Goal: Browse casually: Explore the website without a specific task or goal

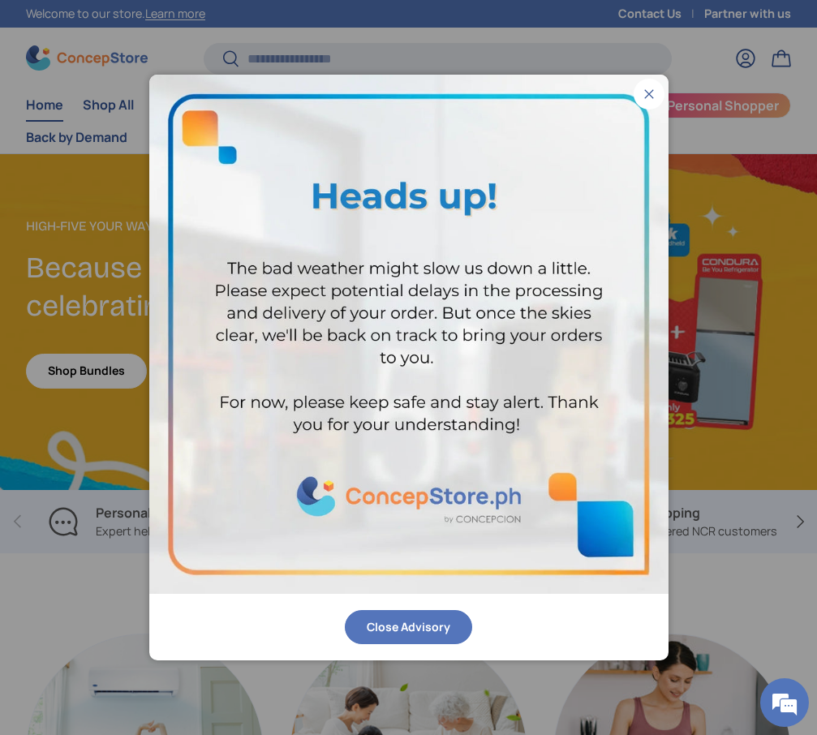
click at [644, 95] on button "Close" at bounding box center [649, 94] width 31 height 31
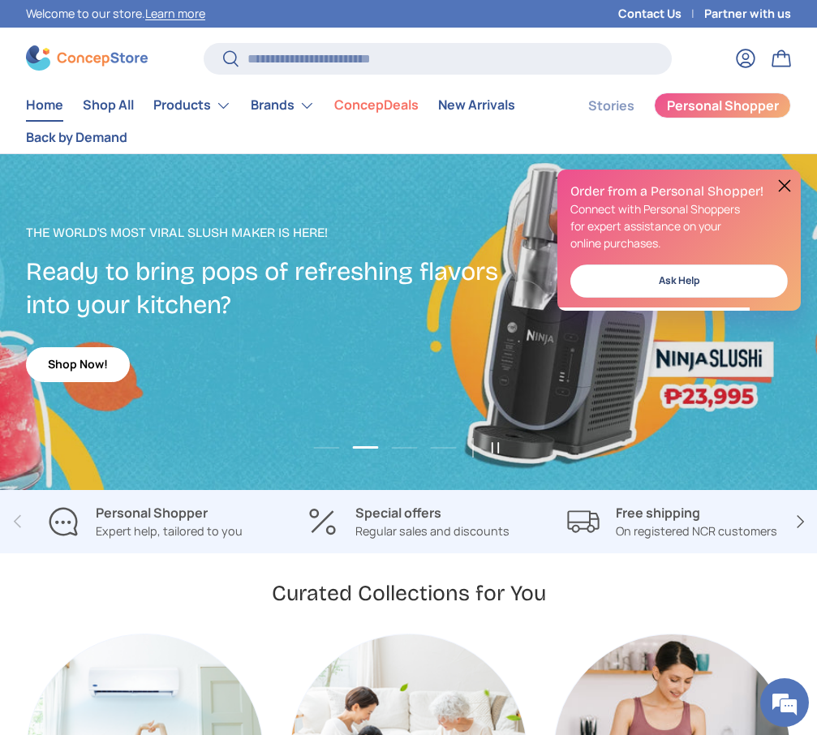
click at [786, 178] on button at bounding box center [784, 185] width 19 height 19
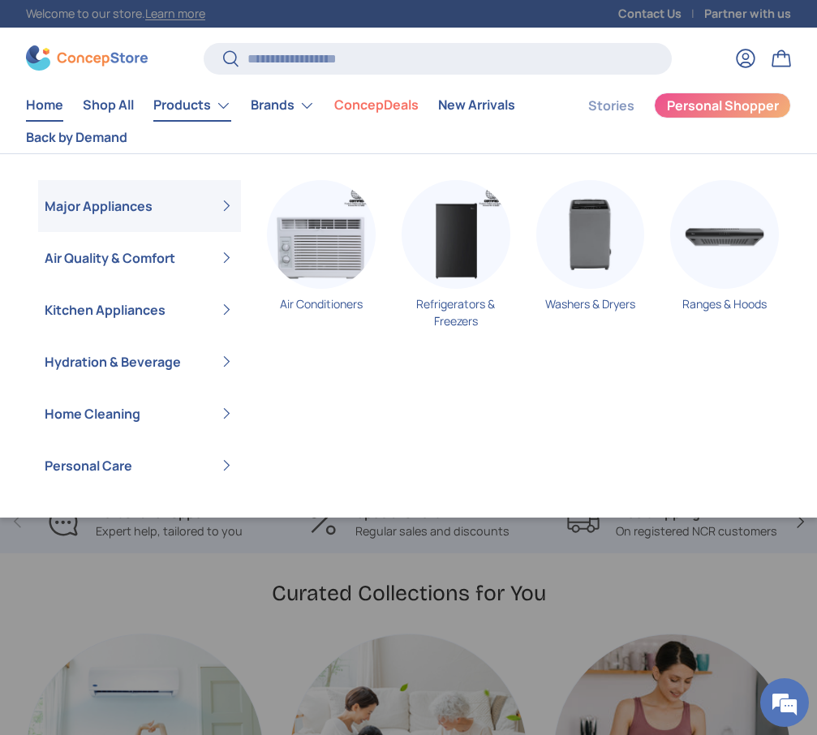
scroll to position [0, 1634]
click at [163, 104] on link "Products" at bounding box center [192, 105] width 78 height 32
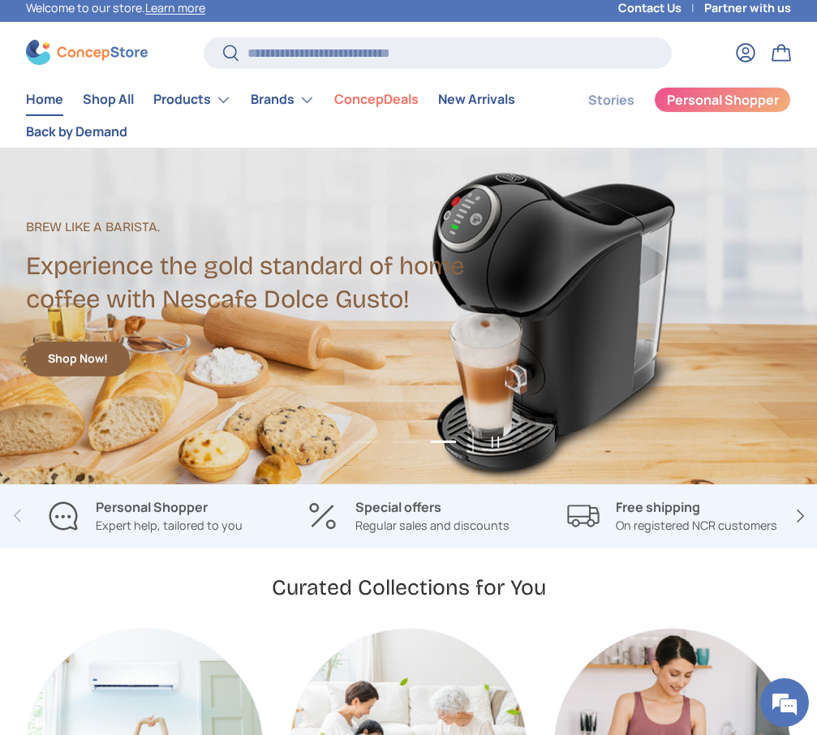
scroll to position [0, 0]
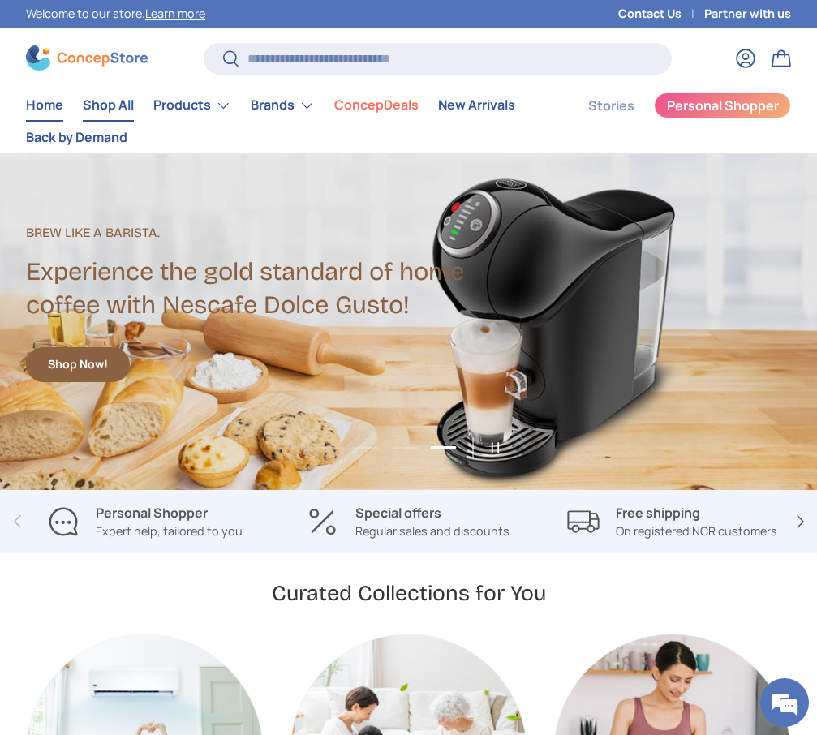
click at [111, 102] on link "Shop All" at bounding box center [108, 105] width 51 height 32
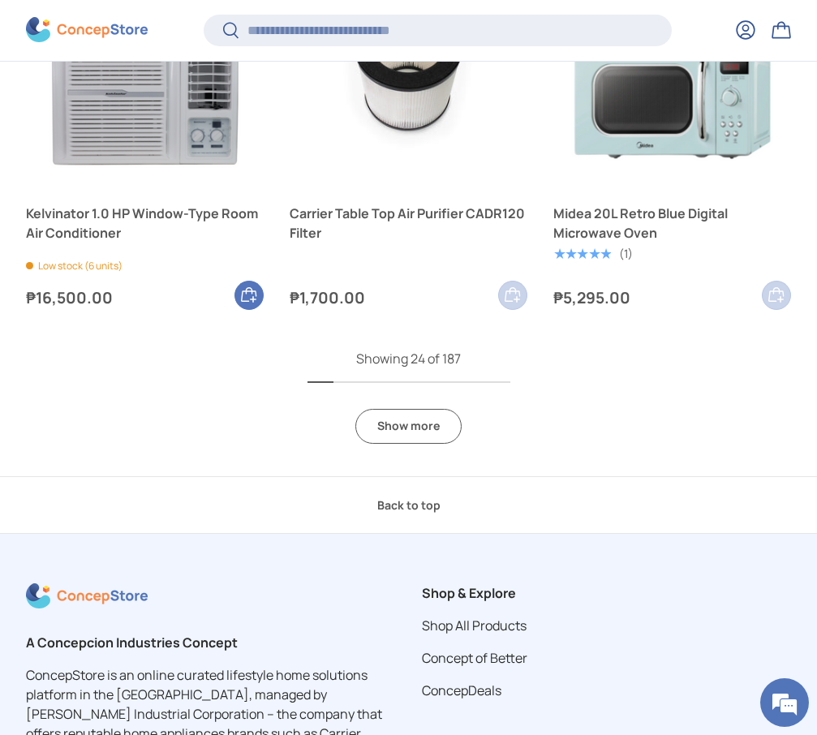
scroll to position [3759, 0]
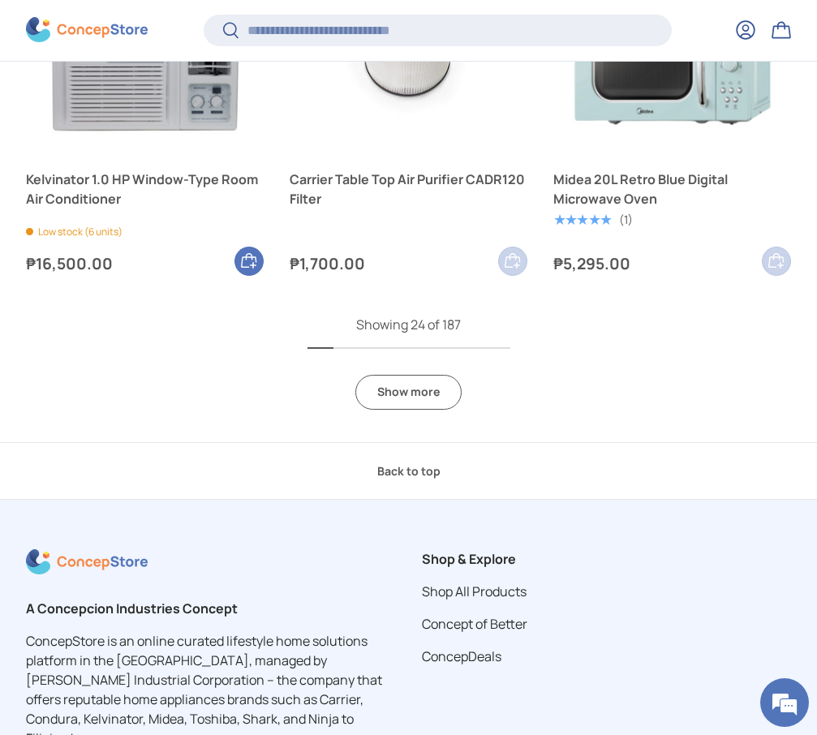
click at [378, 398] on link "Show more" at bounding box center [408, 392] width 106 height 35
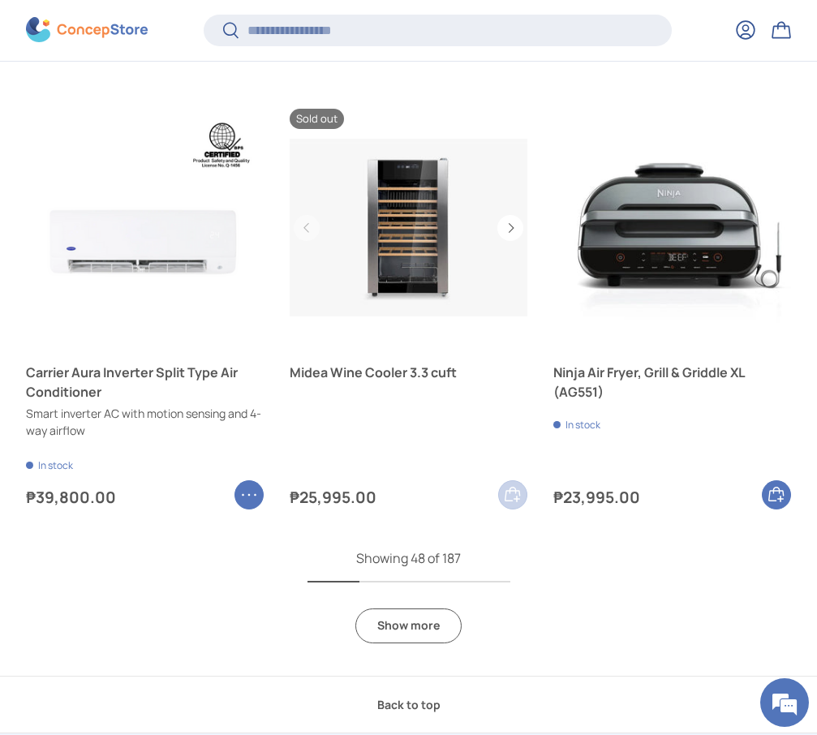
scroll to position [6954, 0]
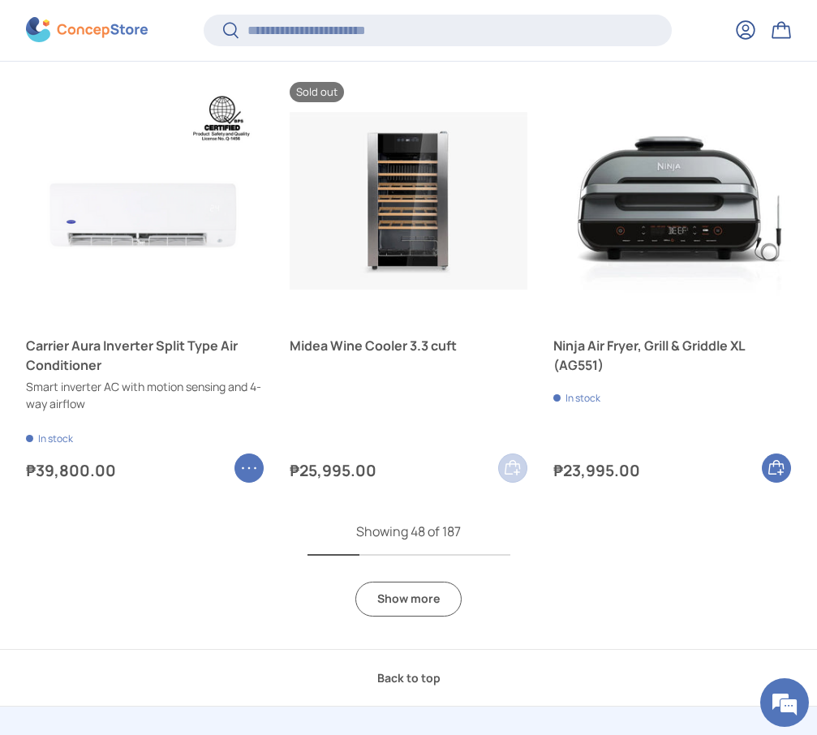
click at [391, 593] on link "Show more" at bounding box center [408, 599] width 106 height 35
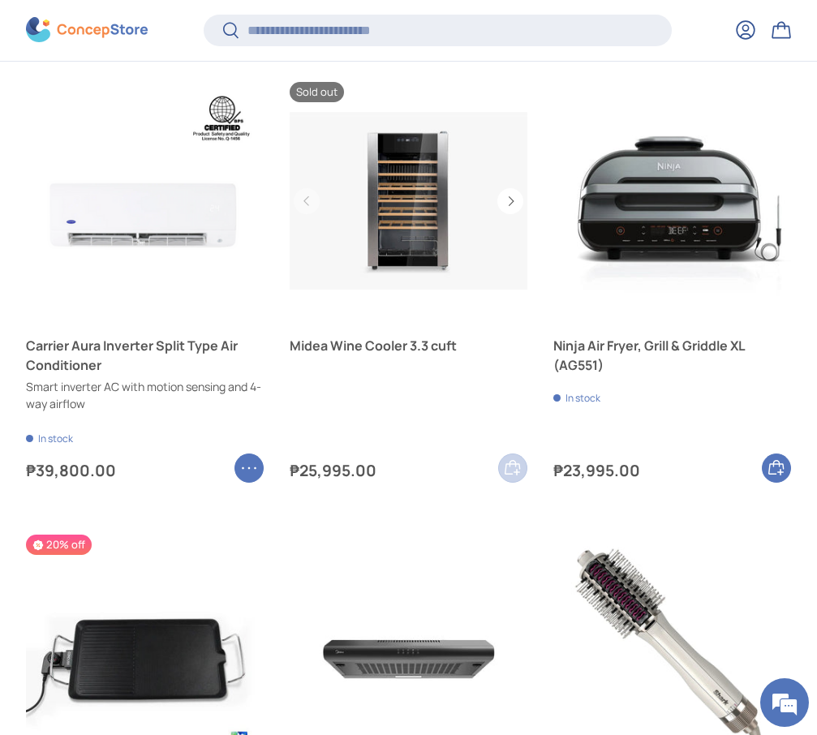
click at [372, 226] on link "Midea Wine Cooler 3.3 cuft" at bounding box center [409, 201] width 238 height 238
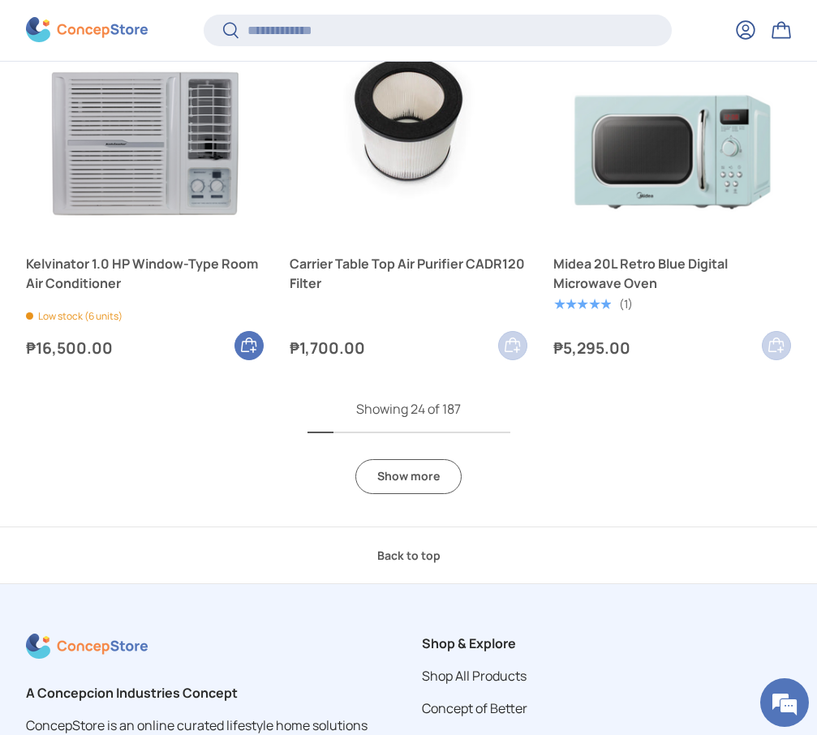
scroll to position [3735, 0]
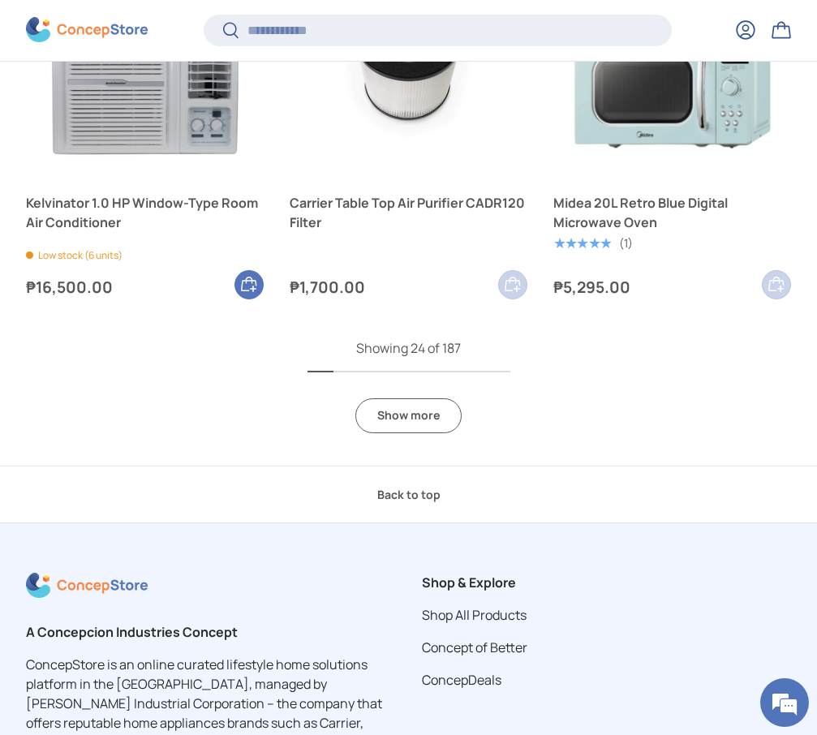
click at [407, 415] on link "Show more" at bounding box center [408, 415] width 106 height 35
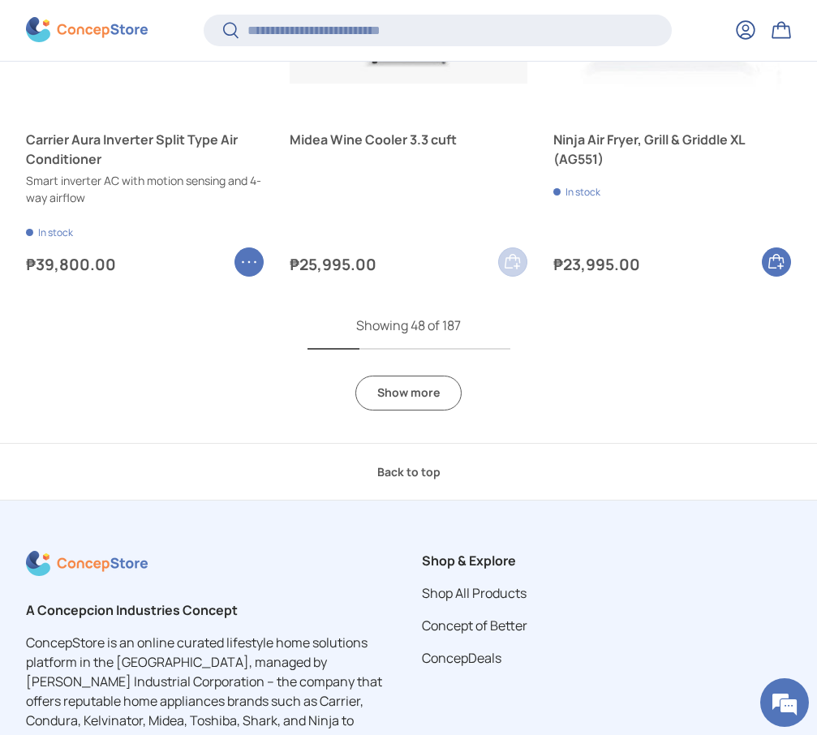
scroll to position [7253, 0]
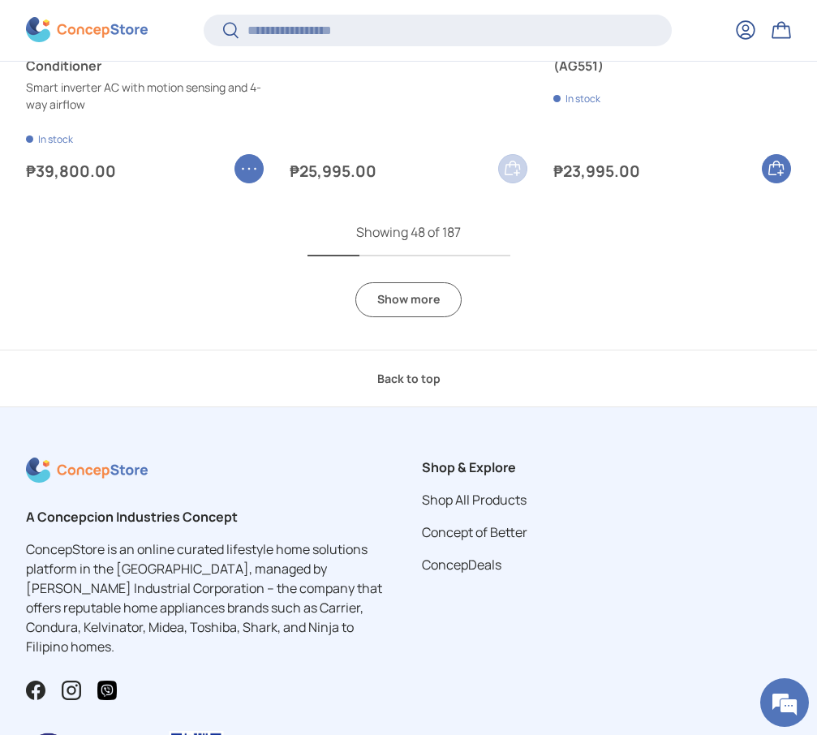
click at [427, 302] on link "Show more" at bounding box center [408, 299] width 106 height 35
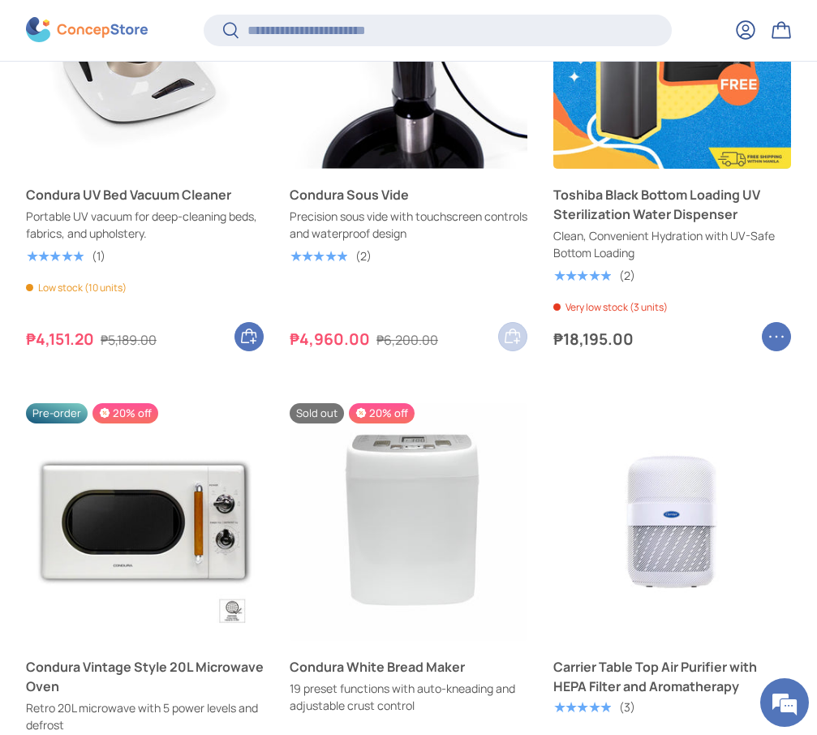
scroll to position [1600, 0]
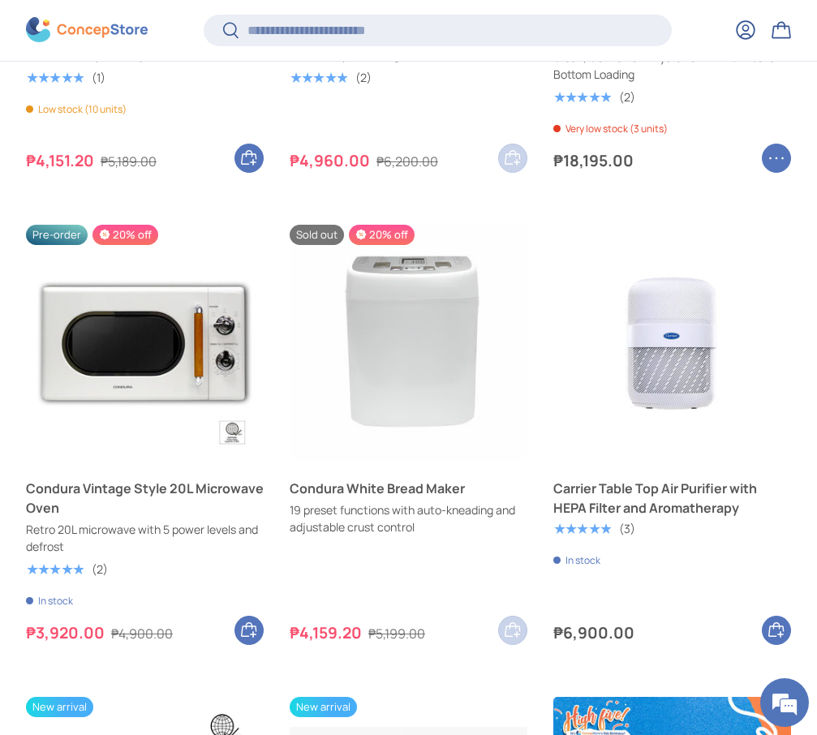
click at [136, 344] on img "Condura Vintage Style 20L Microwave Oven" at bounding box center [145, 344] width 238 height 238
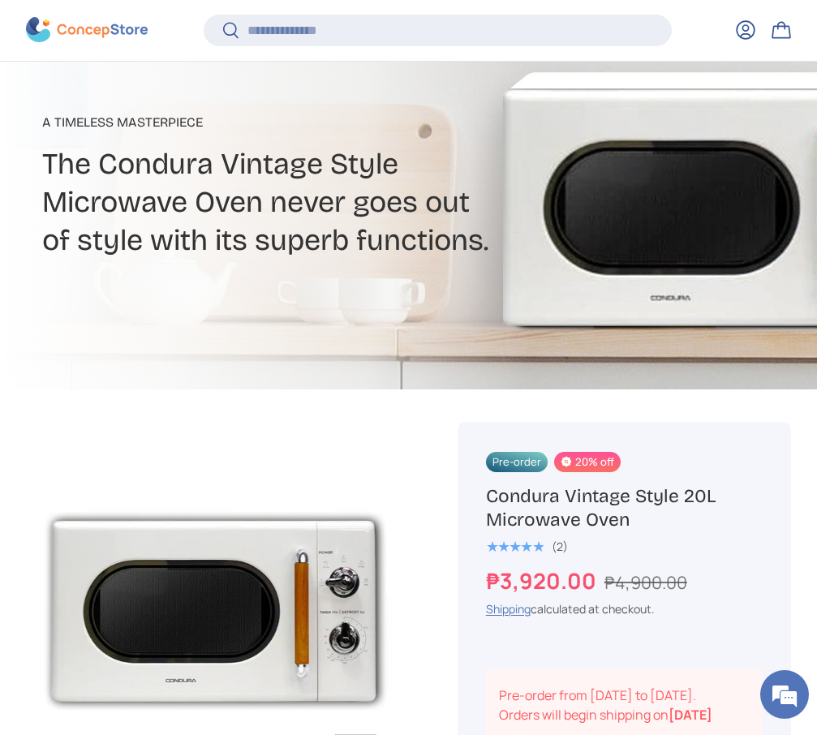
scroll to position [230, 0]
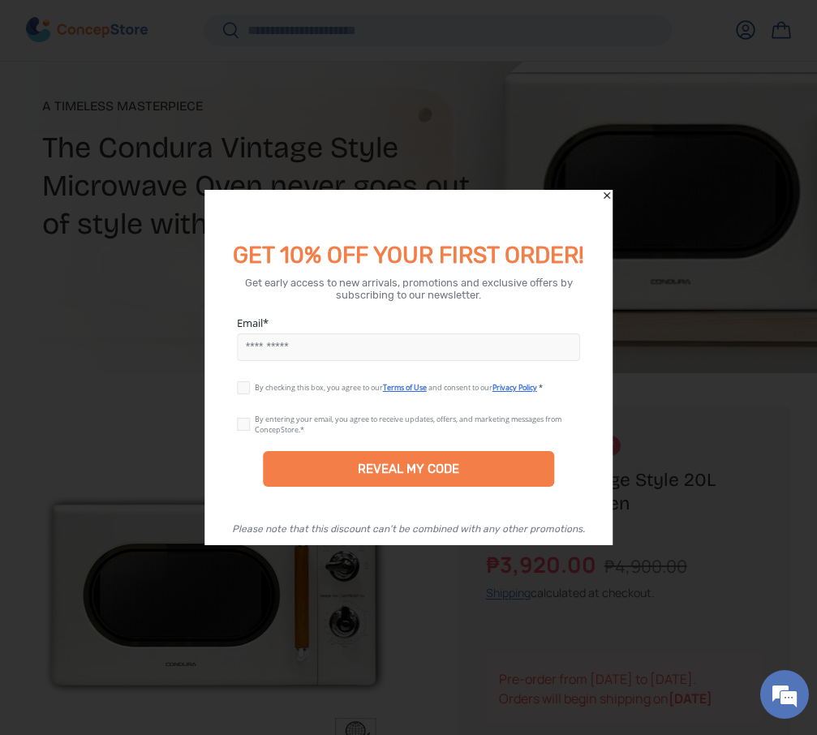
click at [609, 195] on icon "Close" at bounding box center [606, 195] width 11 height 11
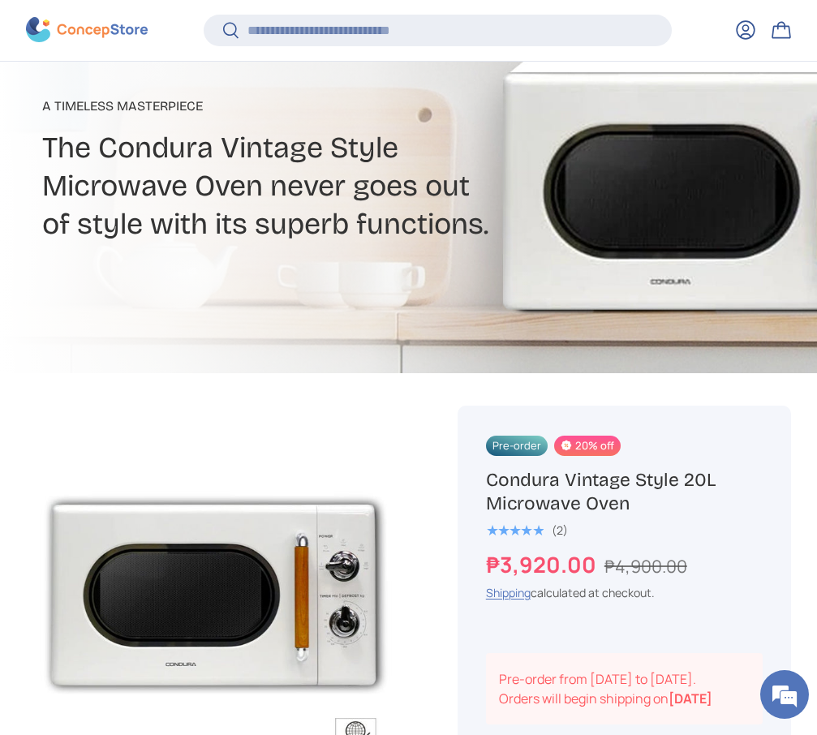
scroll to position [0, 0]
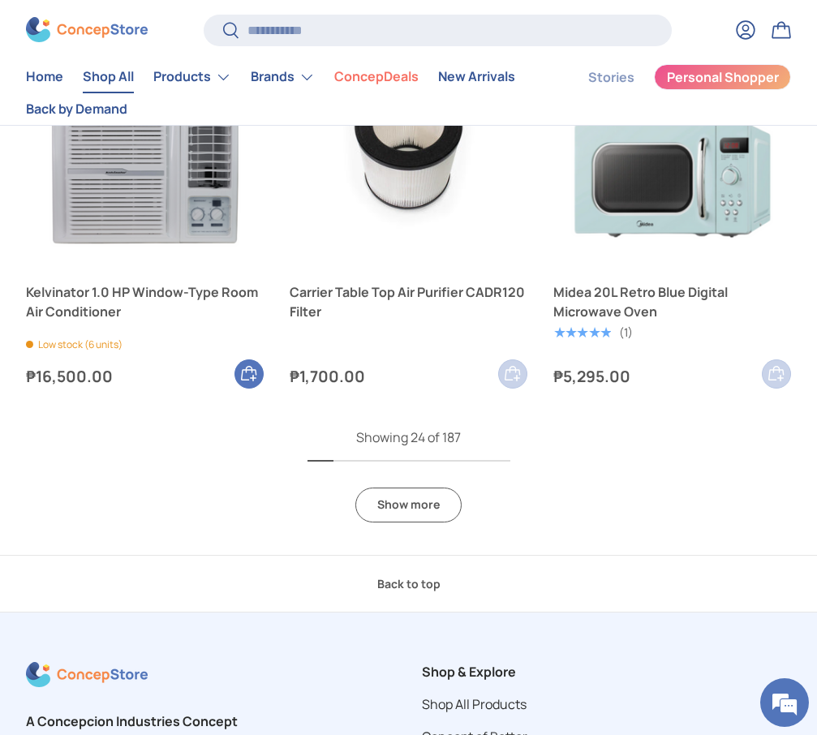
scroll to position [3636, 0]
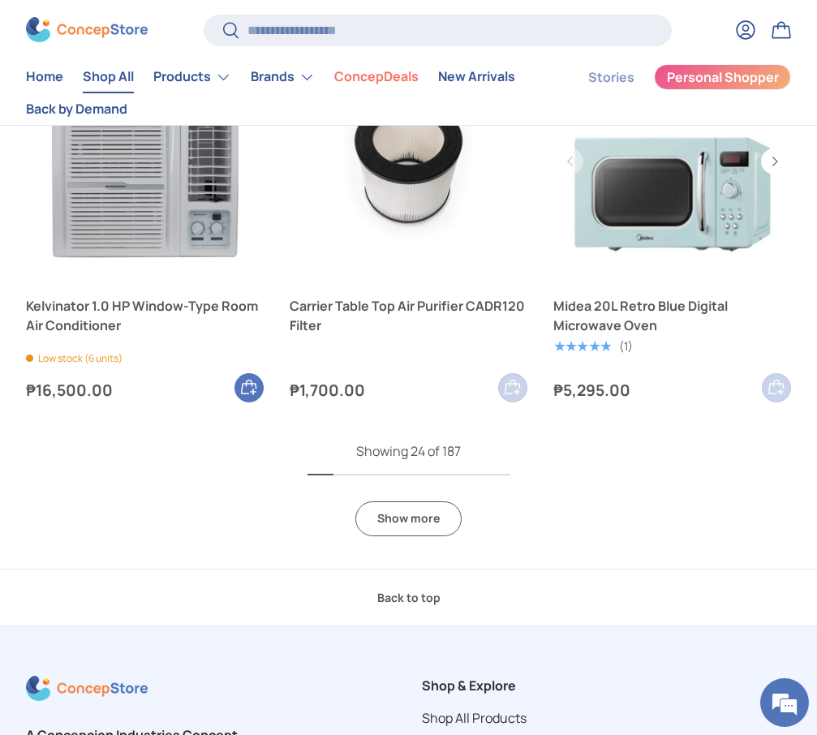
click at [614, 212] on link "Midea 20L Retro Blue Digital Microwave Oven" at bounding box center [672, 161] width 238 height 238
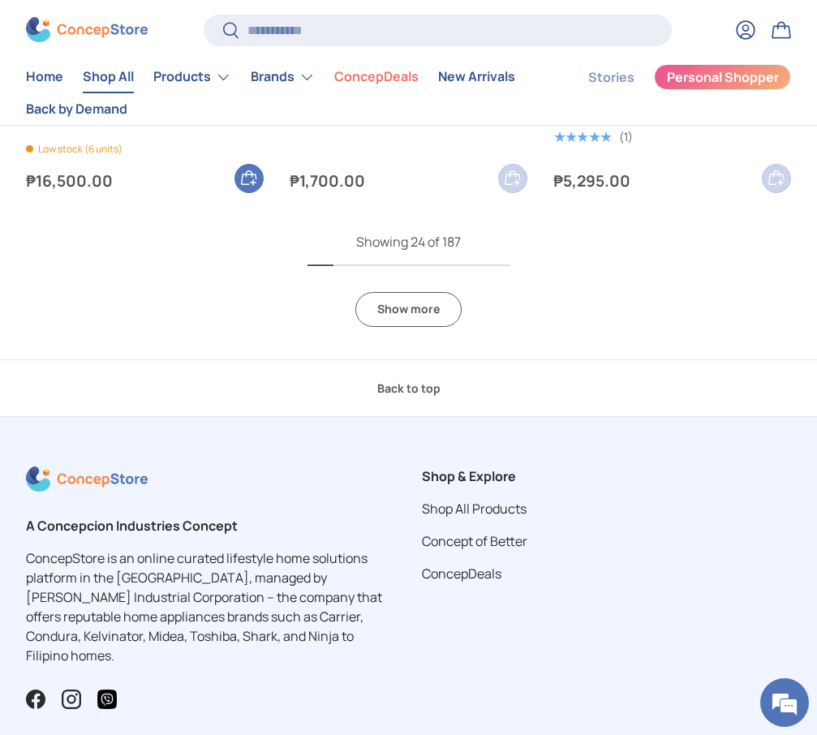
scroll to position [3804, 0]
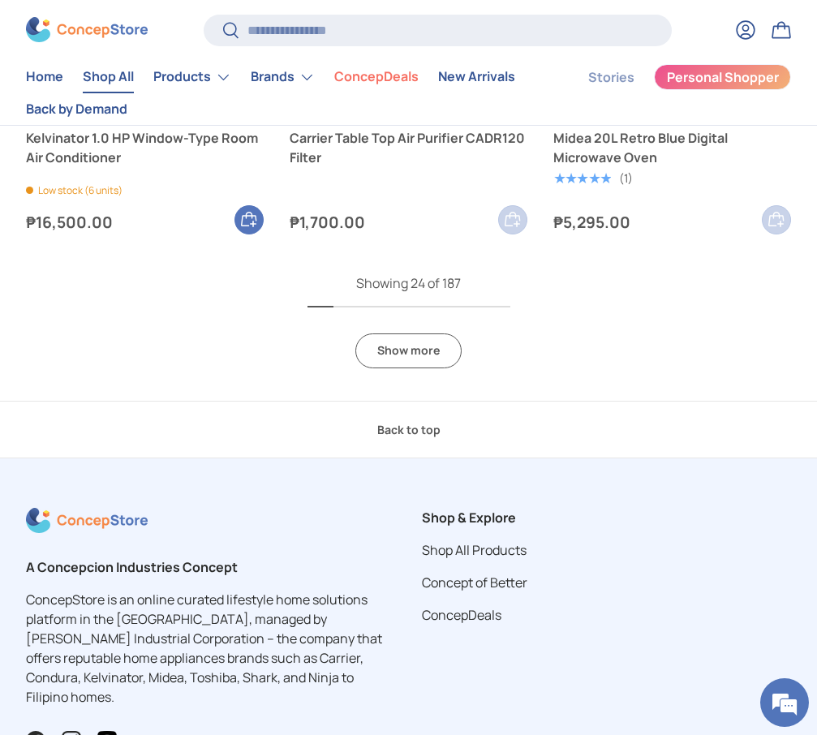
click at [394, 357] on link "Show more" at bounding box center [408, 351] width 106 height 35
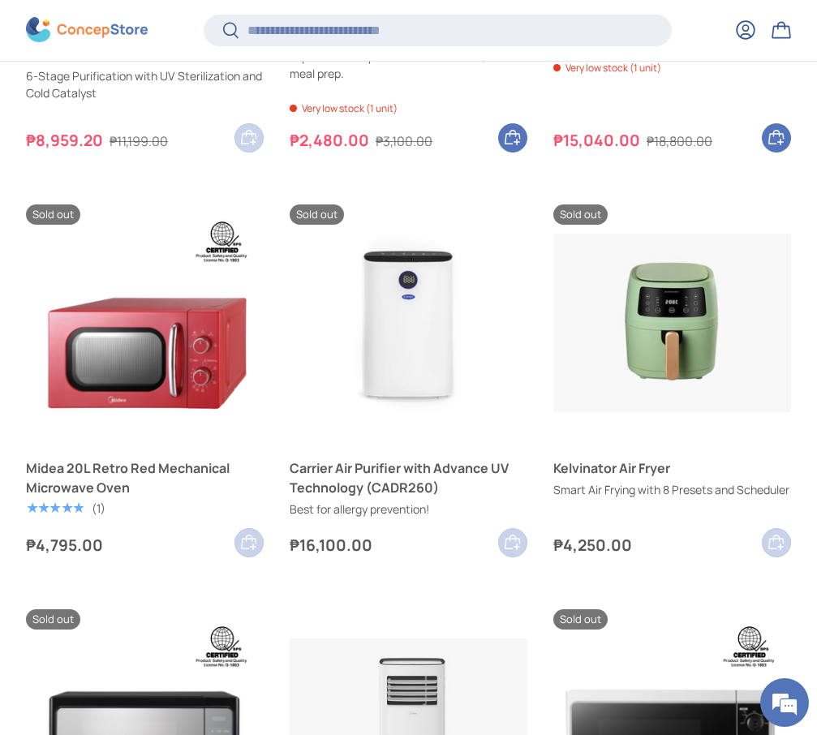
scroll to position [4353, 0]
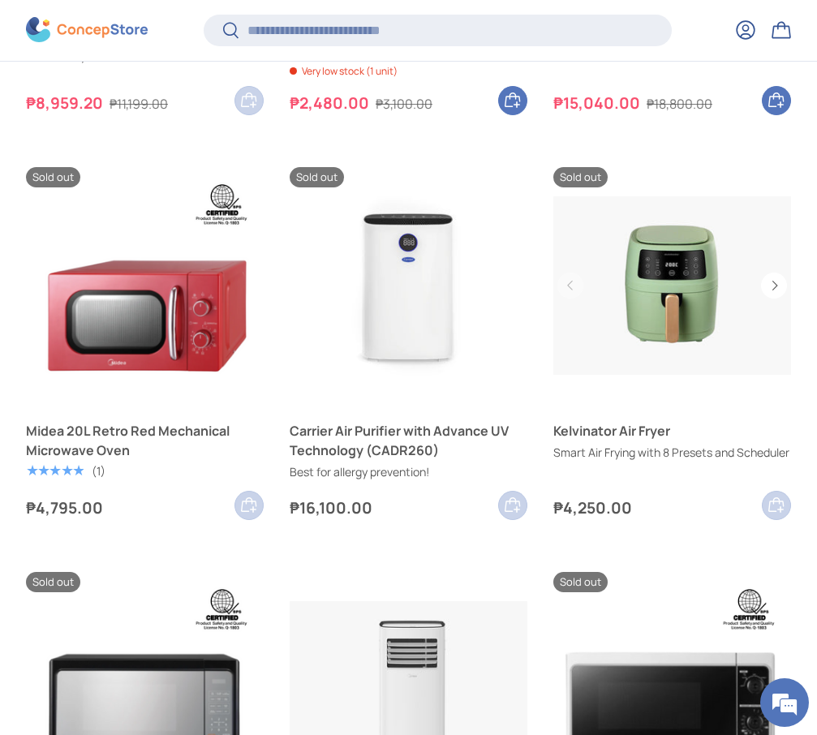
click at [668, 317] on link "Kelvinator Air Fryer" at bounding box center [672, 286] width 238 height 238
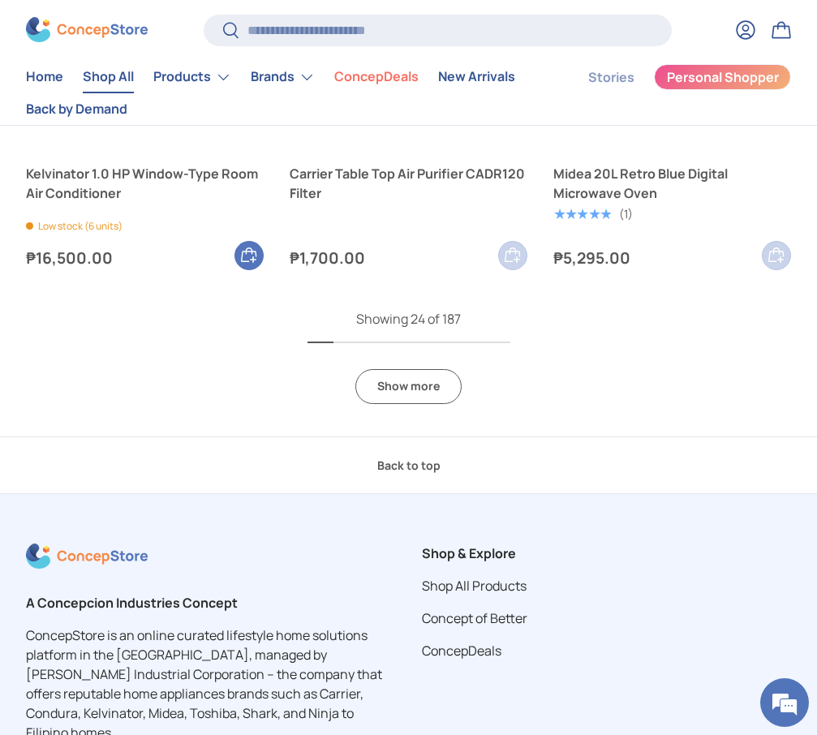
scroll to position [3761, 0]
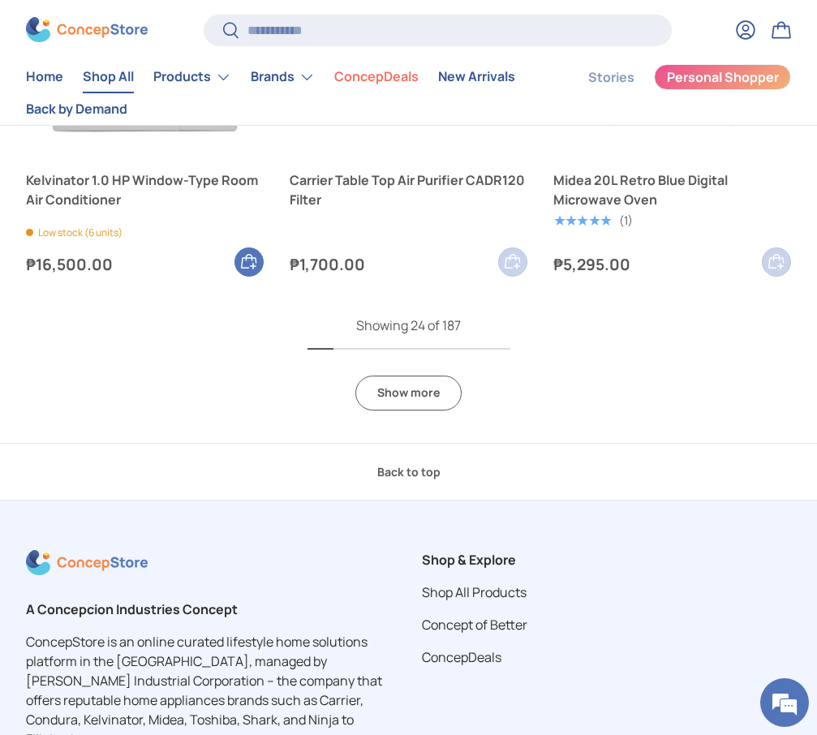
click at [409, 398] on link "Show more" at bounding box center [408, 393] width 106 height 35
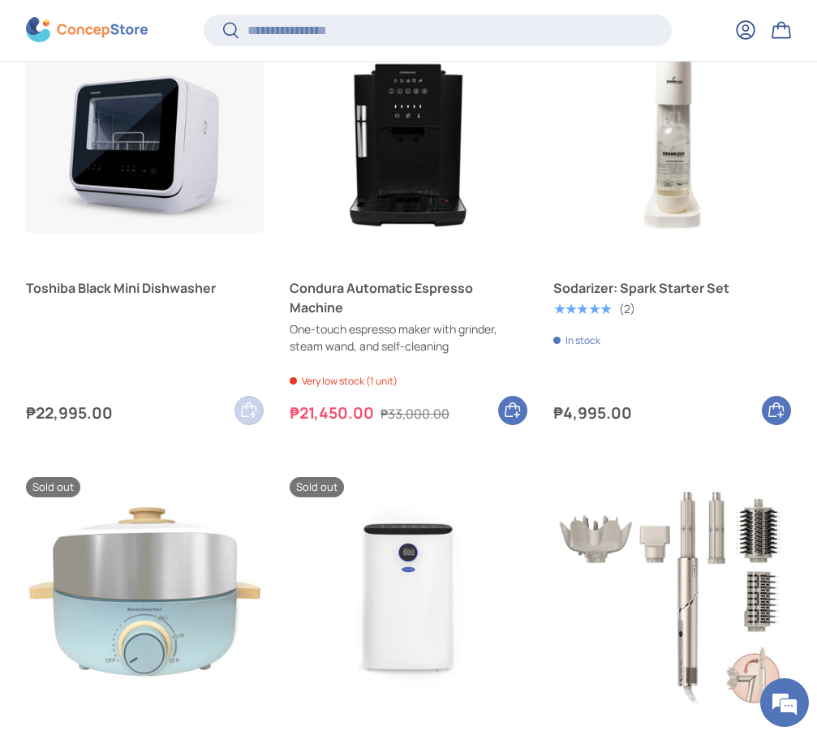
scroll to position [6499, 0]
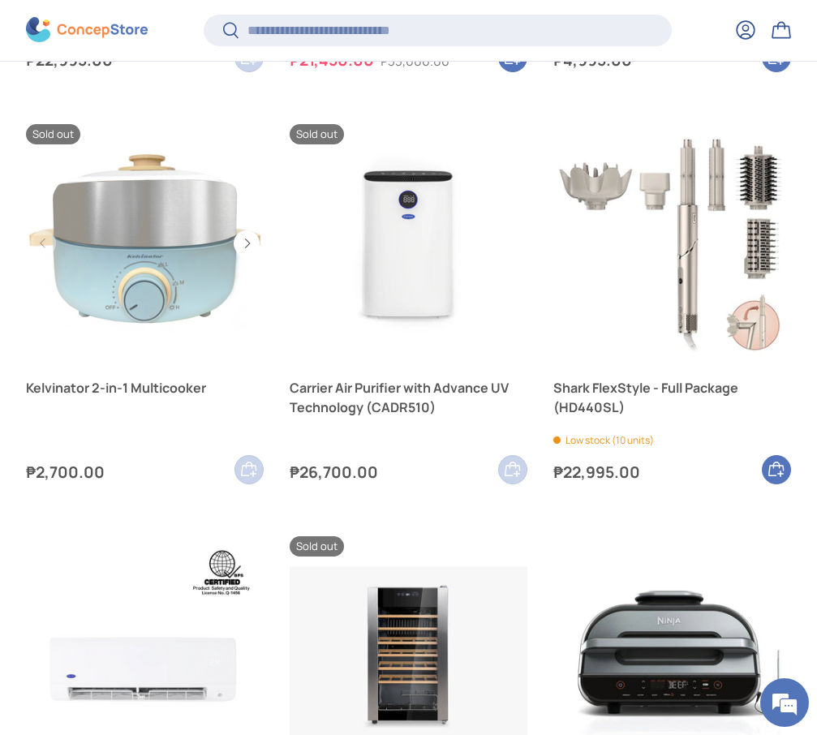
click at [136, 296] on link "Kelvinator 2-in-1 Multicooker" at bounding box center [145, 243] width 238 height 238
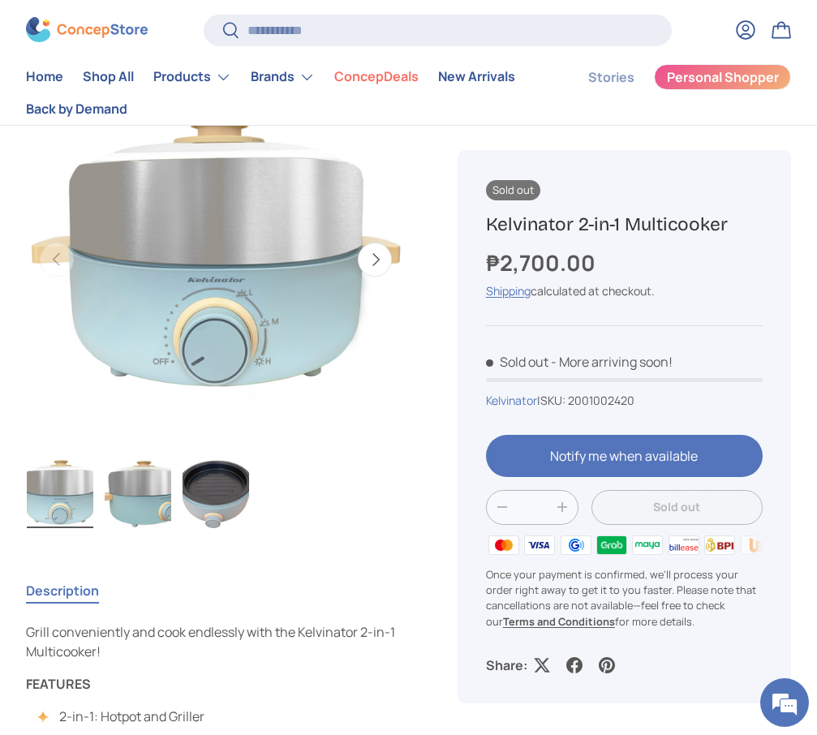
scroll to position [34, 0]
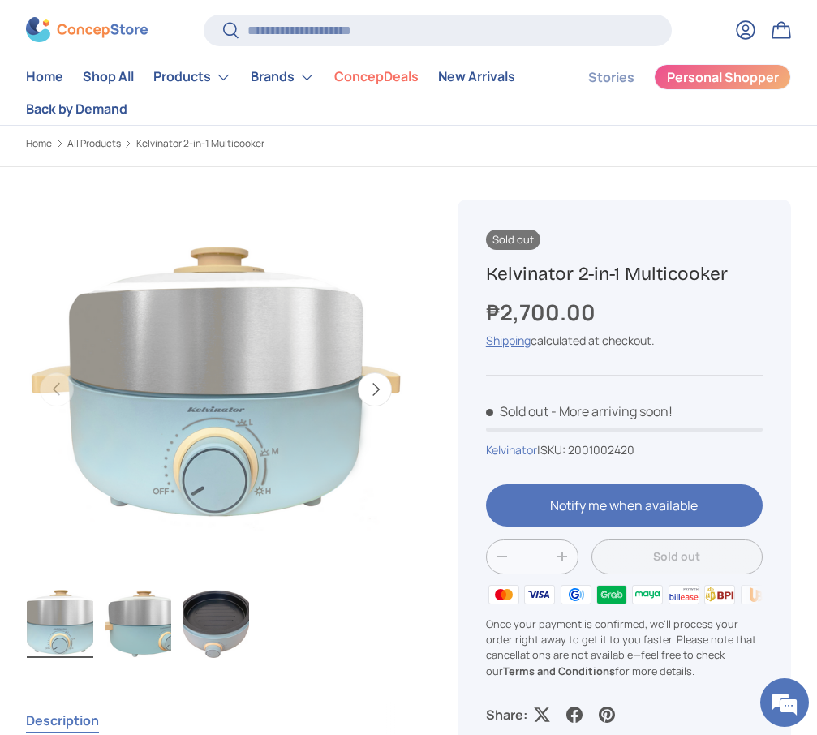
click at [372, 385] on button "Next" at bounding box center [375, 389] width 34 height 34
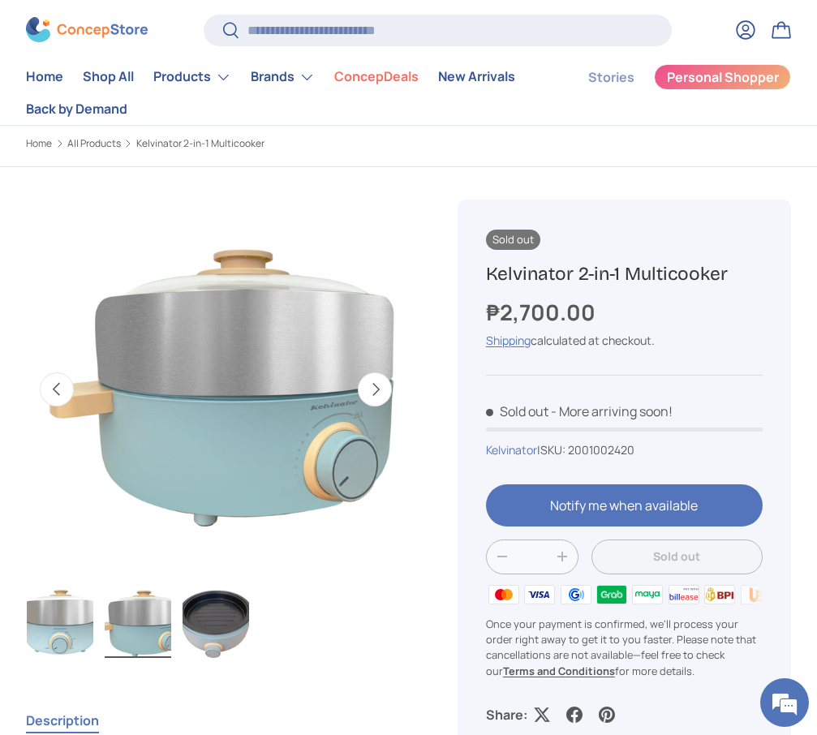
scroll to position [0, 388]
click at [372, 385] on button "Next" at bounding box center [375, 389] width 34 height 34
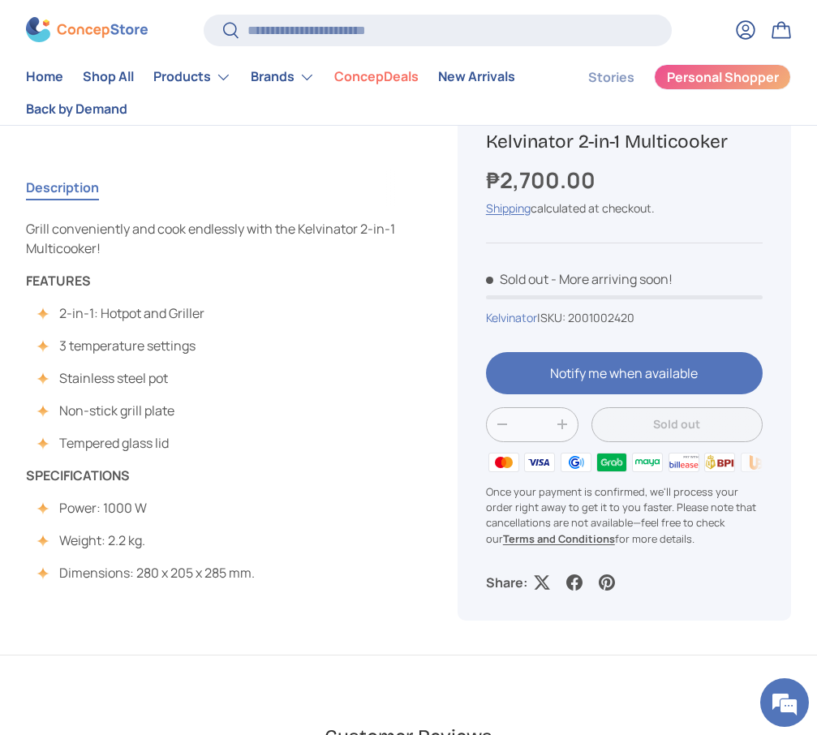
scroll to position [4001, 5763]
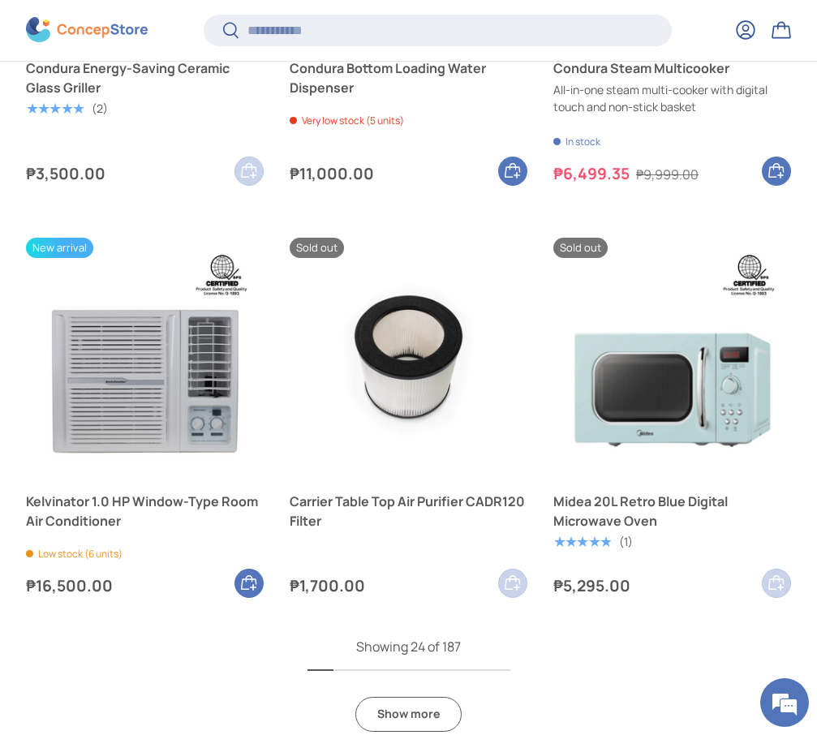
scroll to position [3588, 0]
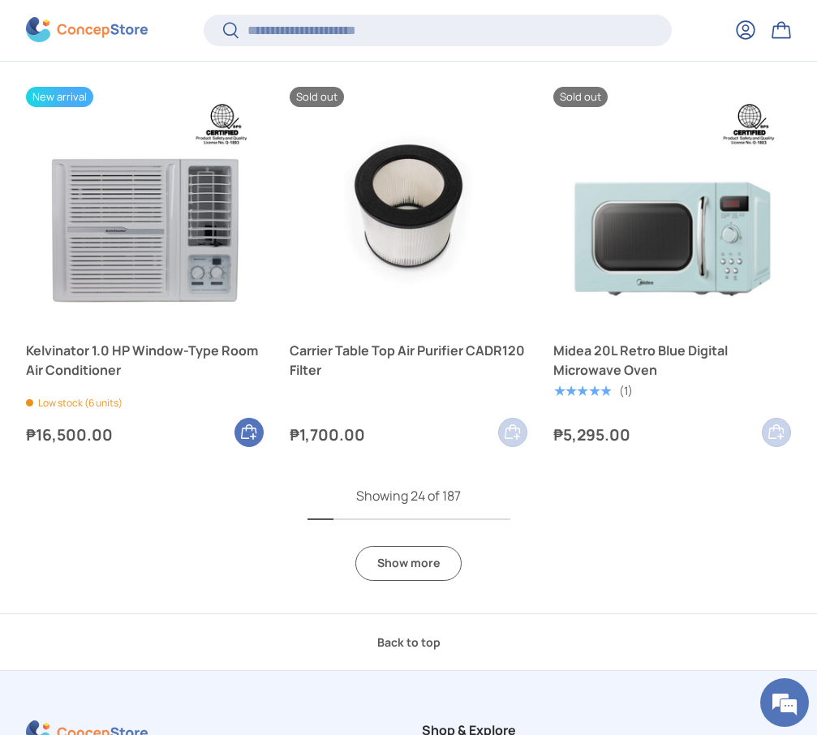
click at [408, 565] on link "Show more" at bounding box center [408, 563] width 106 height 35
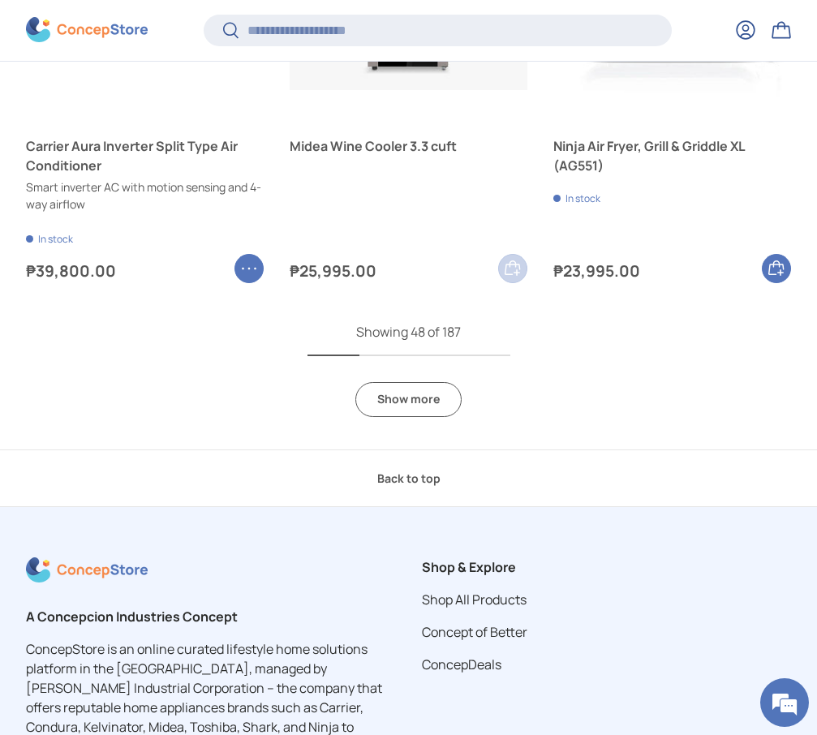
scroll to position [7158, 0]
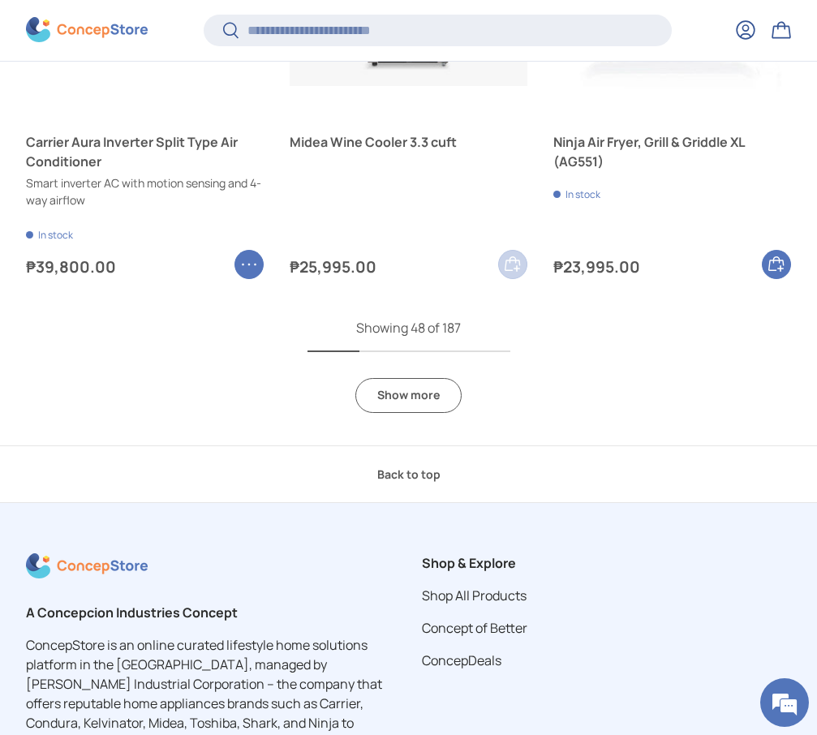
click at [422, 397] on link "Show more" at bounding box center [408, 395] width 106 height 35
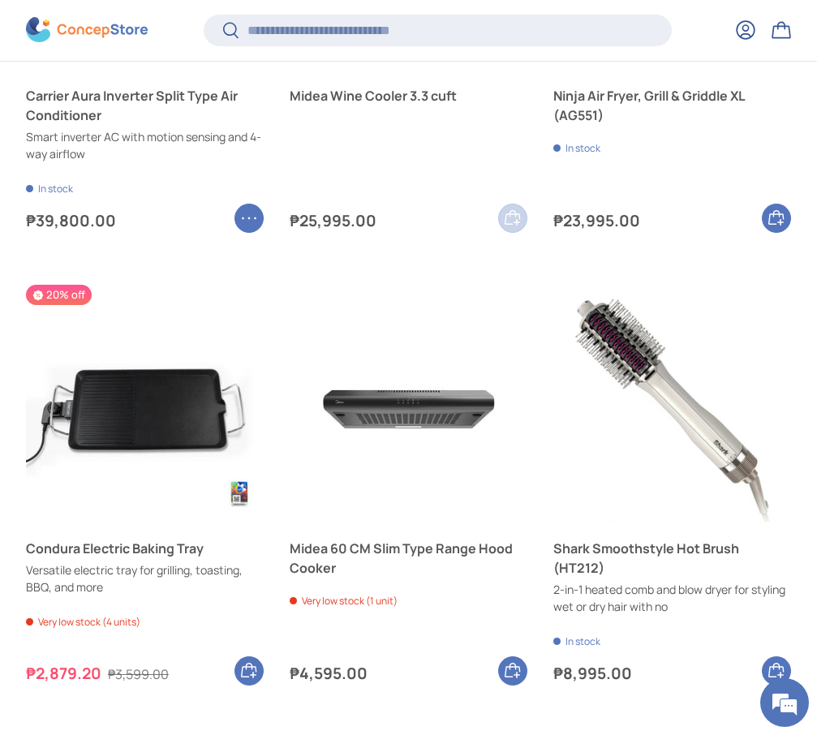
scroll to position [7231, 0]
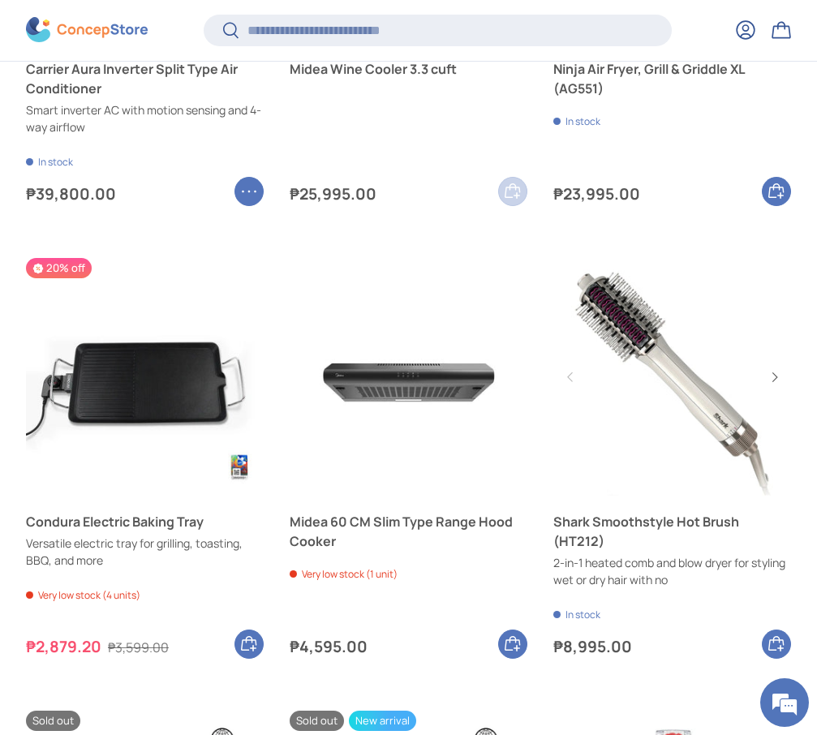
click at [681, 420] on link "Shark Smoothstyle Hot Brush (HT212)" at bounding box center [672, 377] width 238 height 238
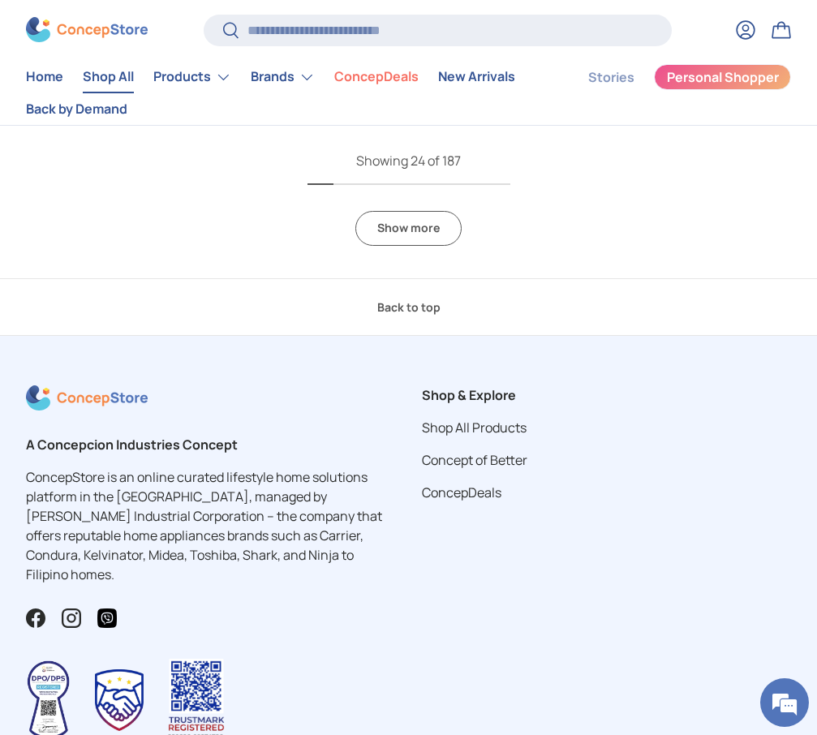
scroll to position [3923, 0]
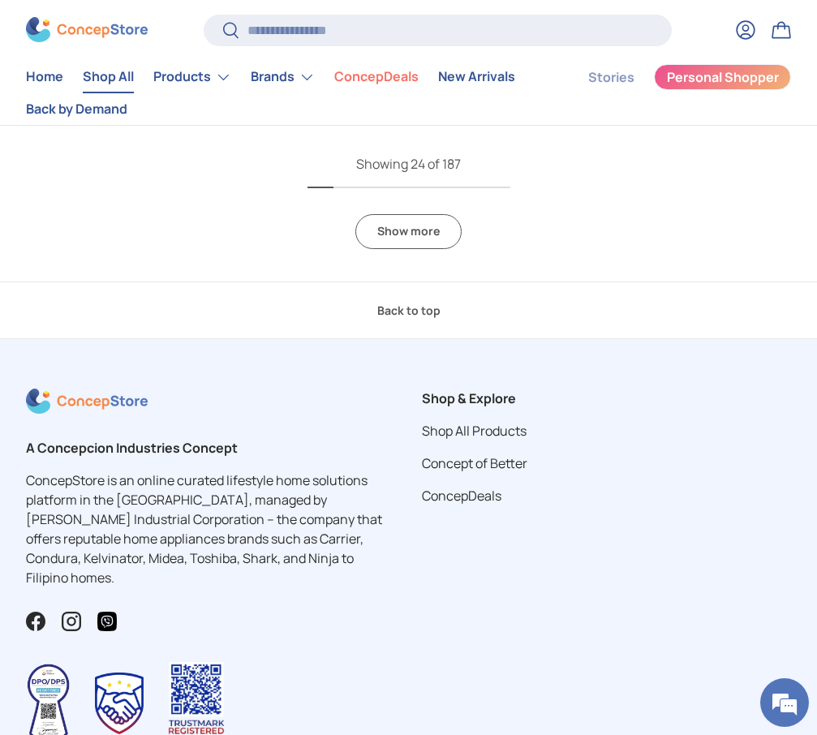
click at [389, 240] on link "Show more" at bounding box center [408, 231] width 106 height 35
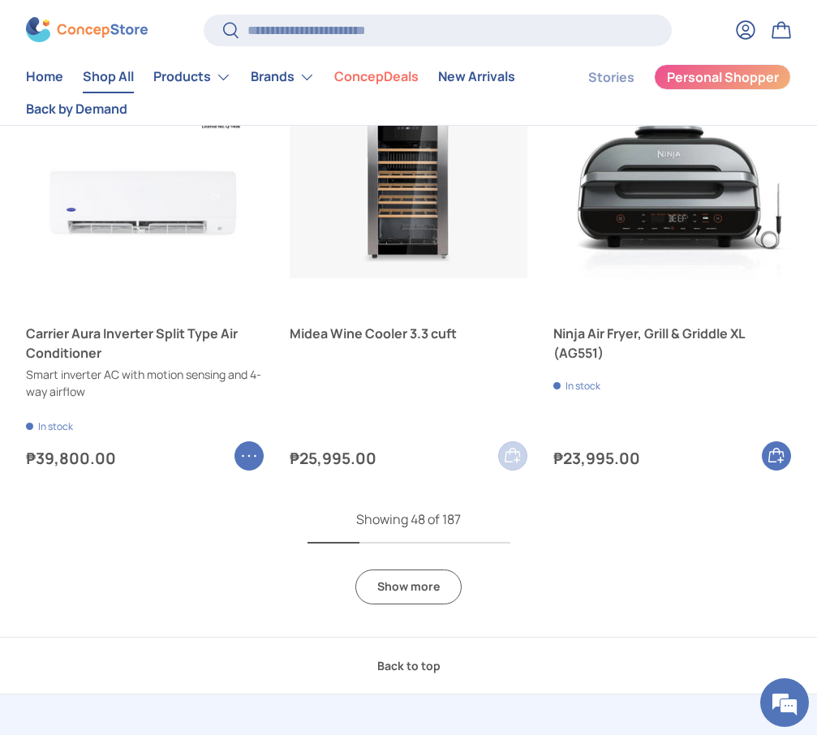
scroll to position [6943, 0]
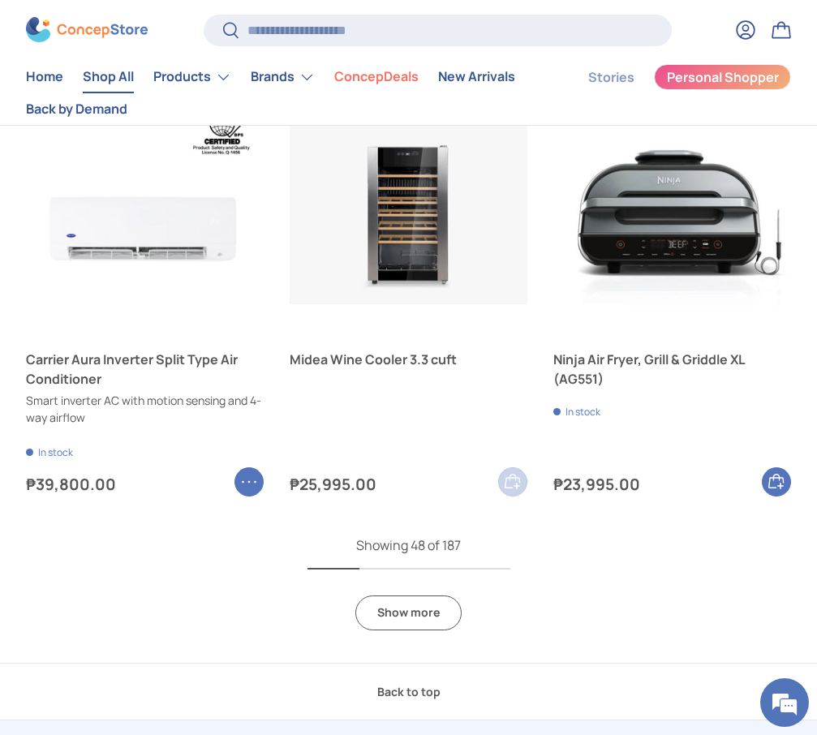
click at [430, 606] on link "Show more" at bounding box center [408, 613] width 106 height 35
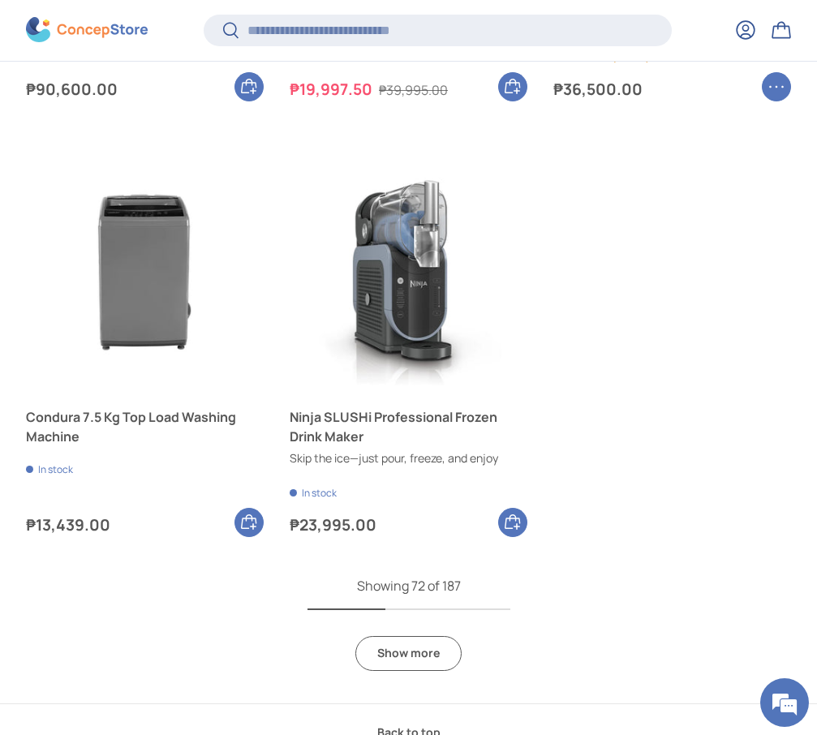
scroll to position [10376, 0]
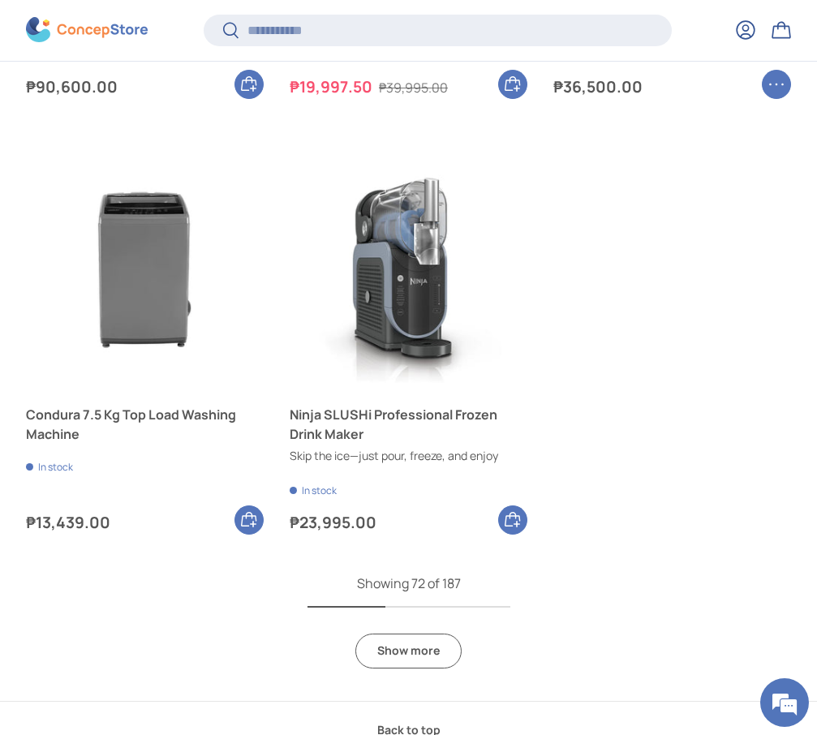
click at [411, 635] on link "Show more" at bounding box center [408, 651] width 106 height 35
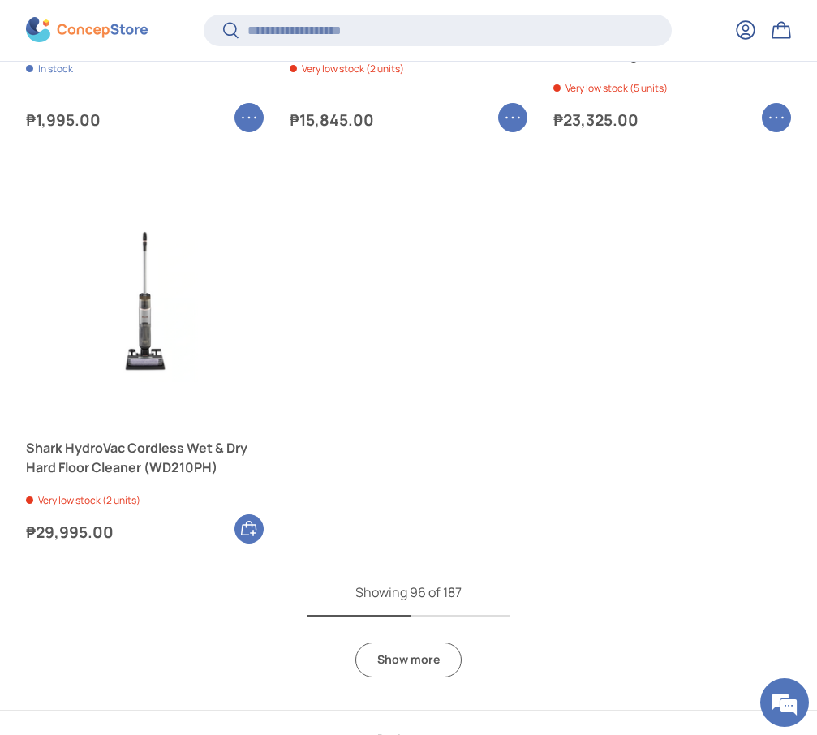
scroll to position [13878, 0]
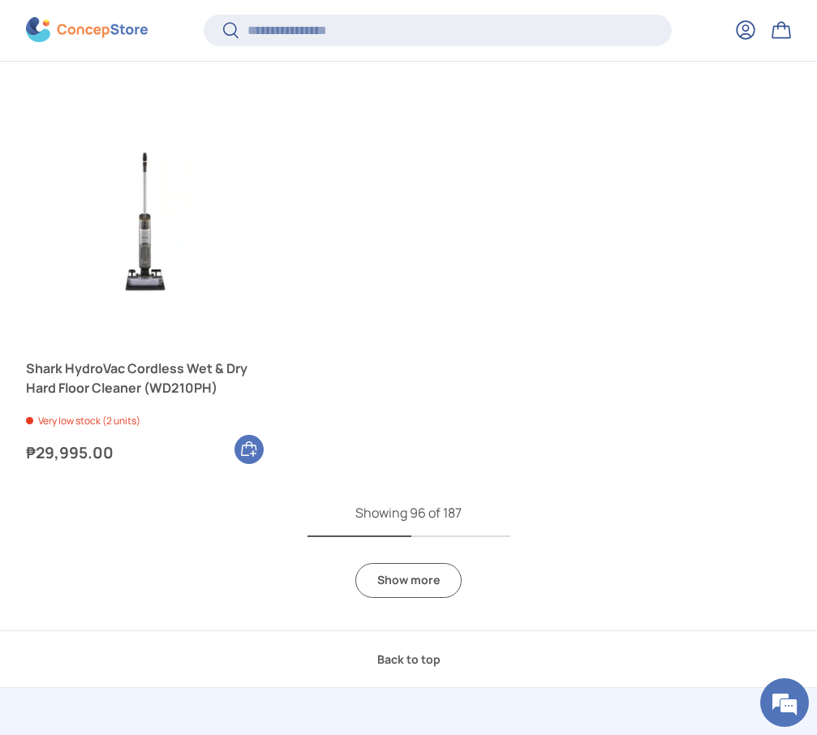
click at [411, 573] on link "Show more" at bounding box center [408, 580] width 106 height 35
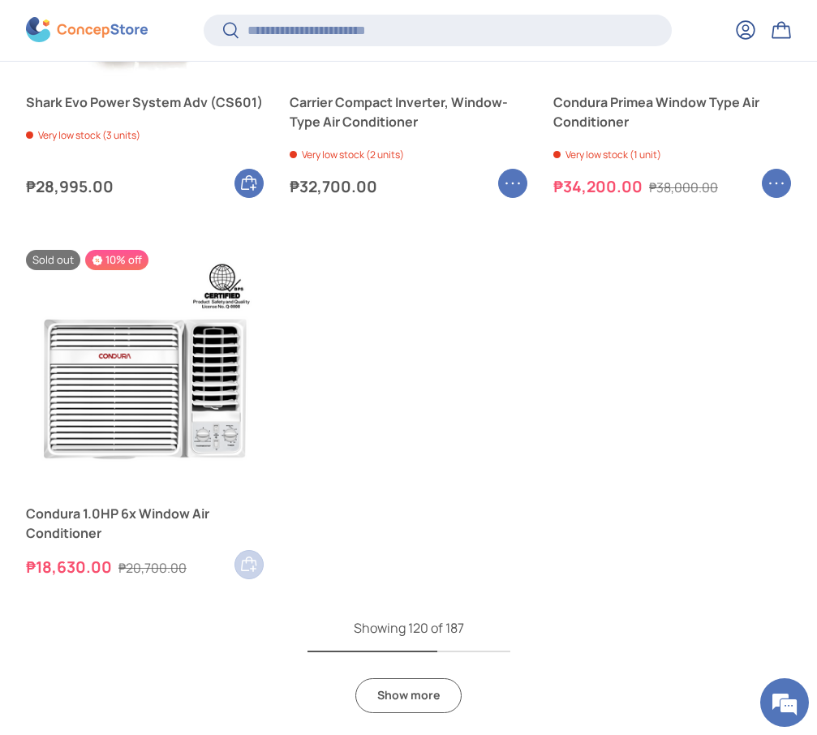
scroll to position [17198, 0]
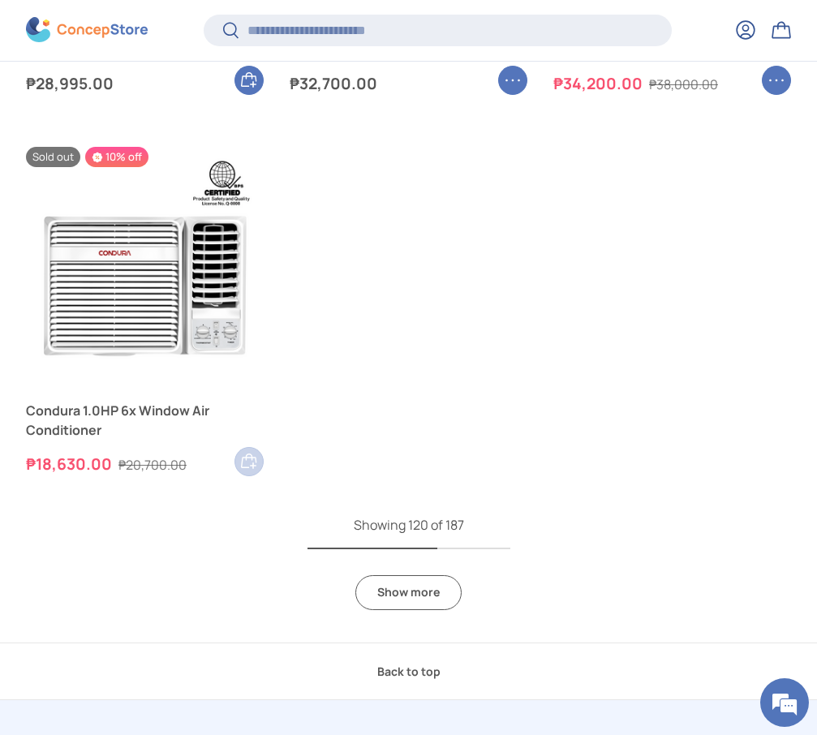
click at [401, 598] on link "Show more" at bounding box center [408, 592] width 106 height 35
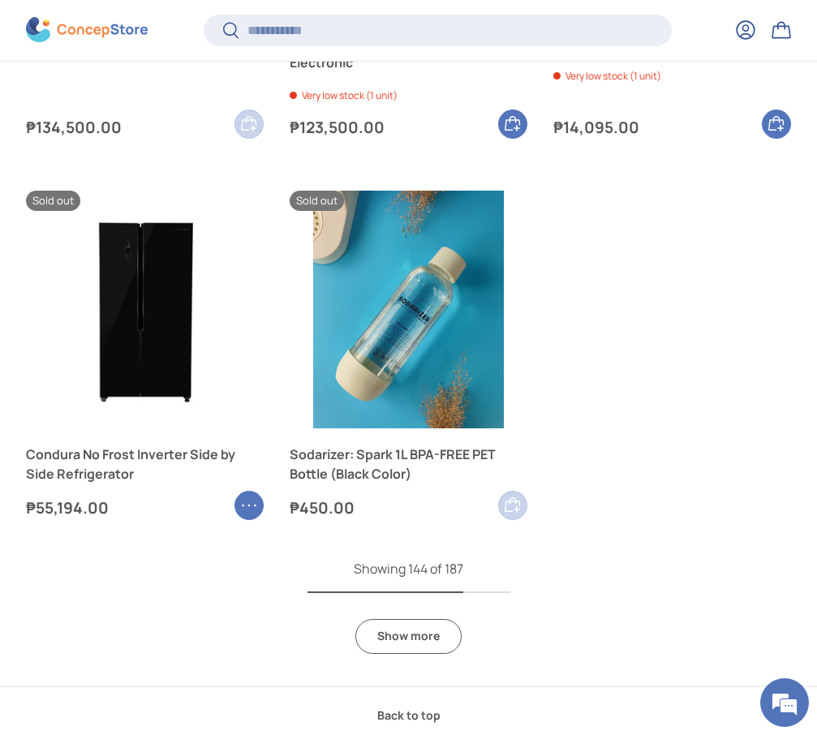
scroll to position [20122, 0]
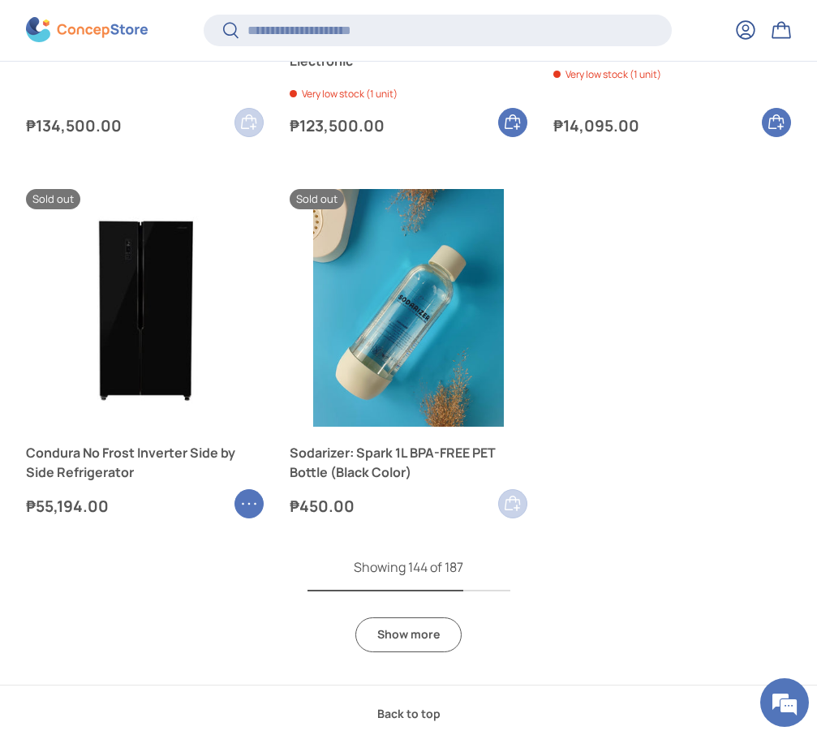
click at [416, 633] on link "Show more" at bounding box center [408, 635] width 106 height 35
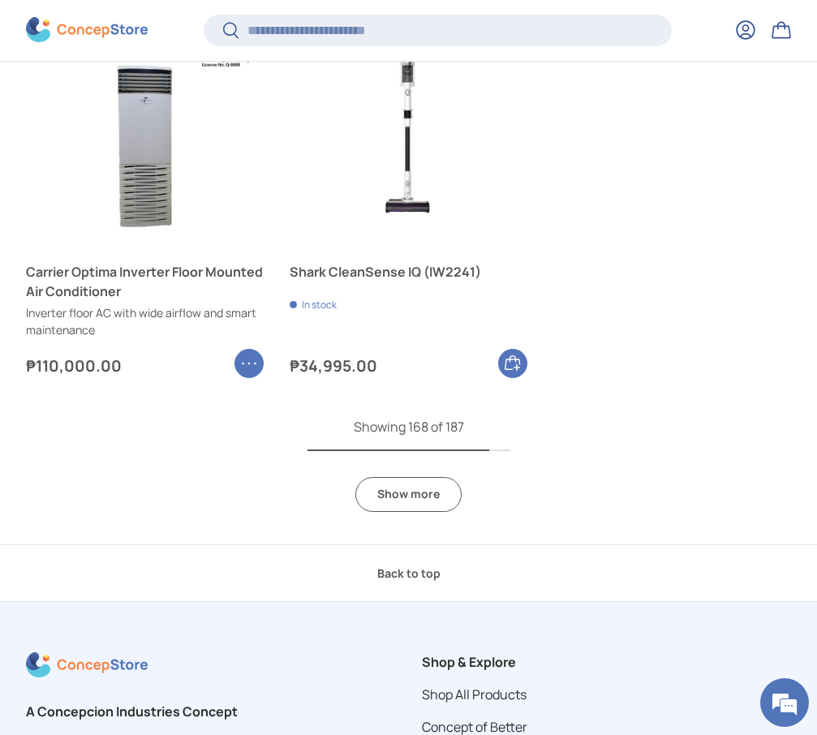
scroll to position [23331, 0]
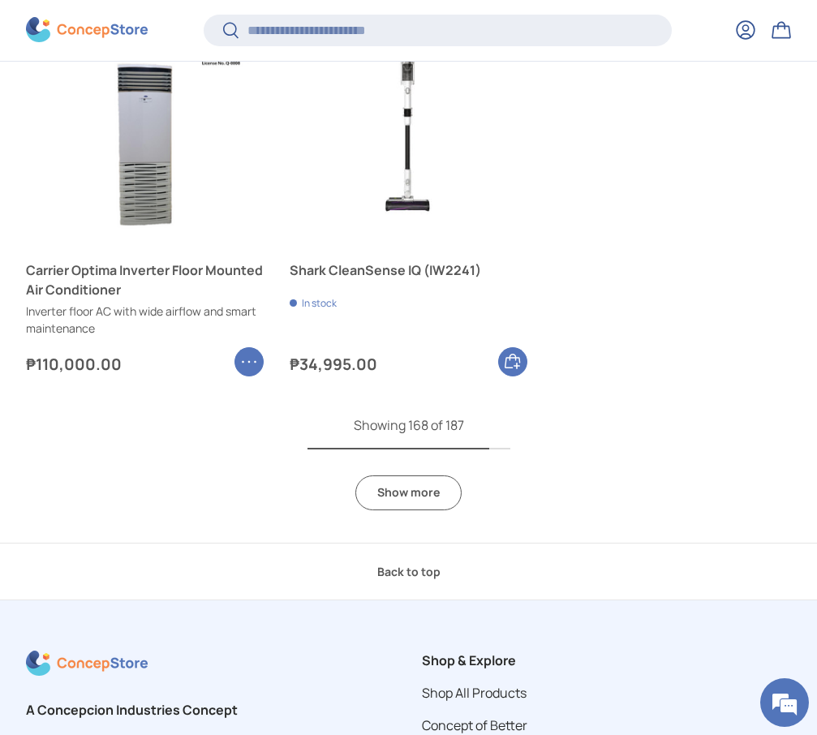
click at [424, 505] on link "Show more" at bounding box center [408, 493] width 106 height 35
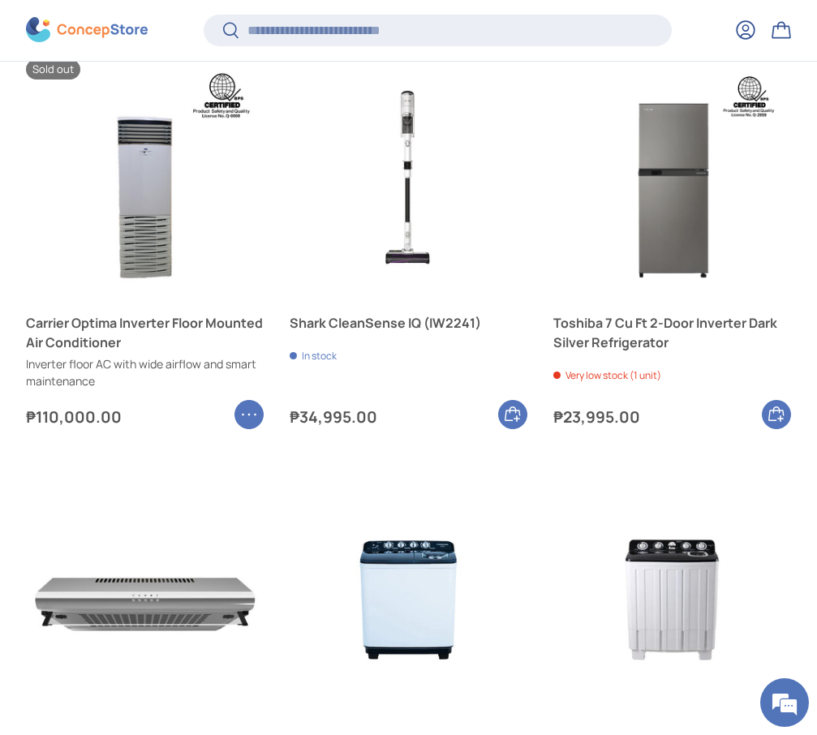
scroll to position [23279, 0]
